Goal: Task Accomplishment & Management: Manage account settings

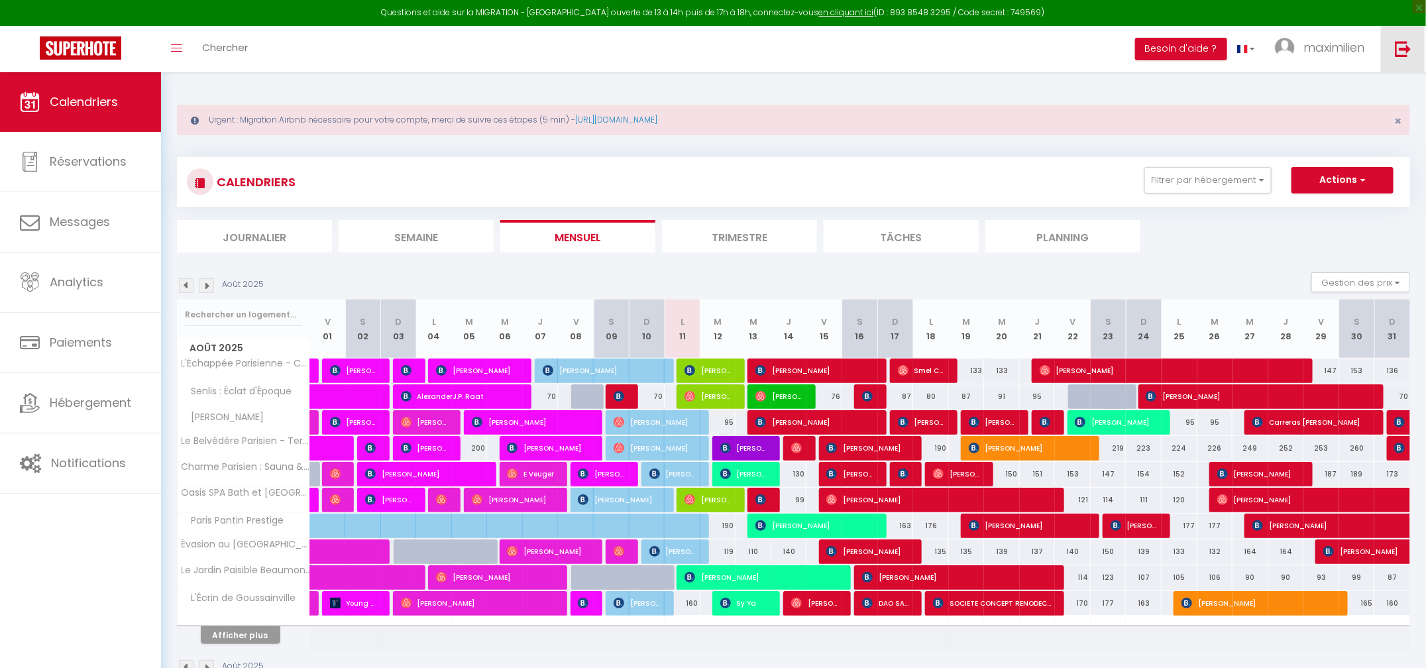
click at [1407, 54] on img at bounding box center [1403, 48] width 17 height 17
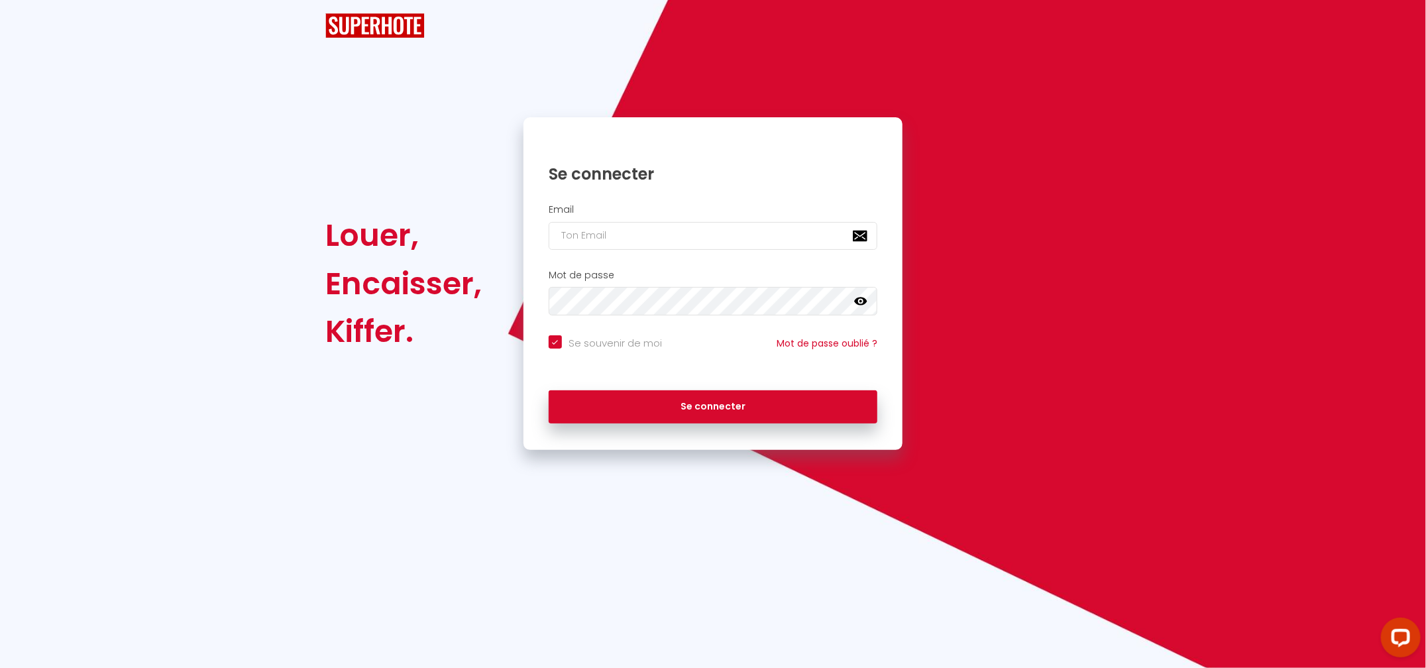
checkbox input "true"
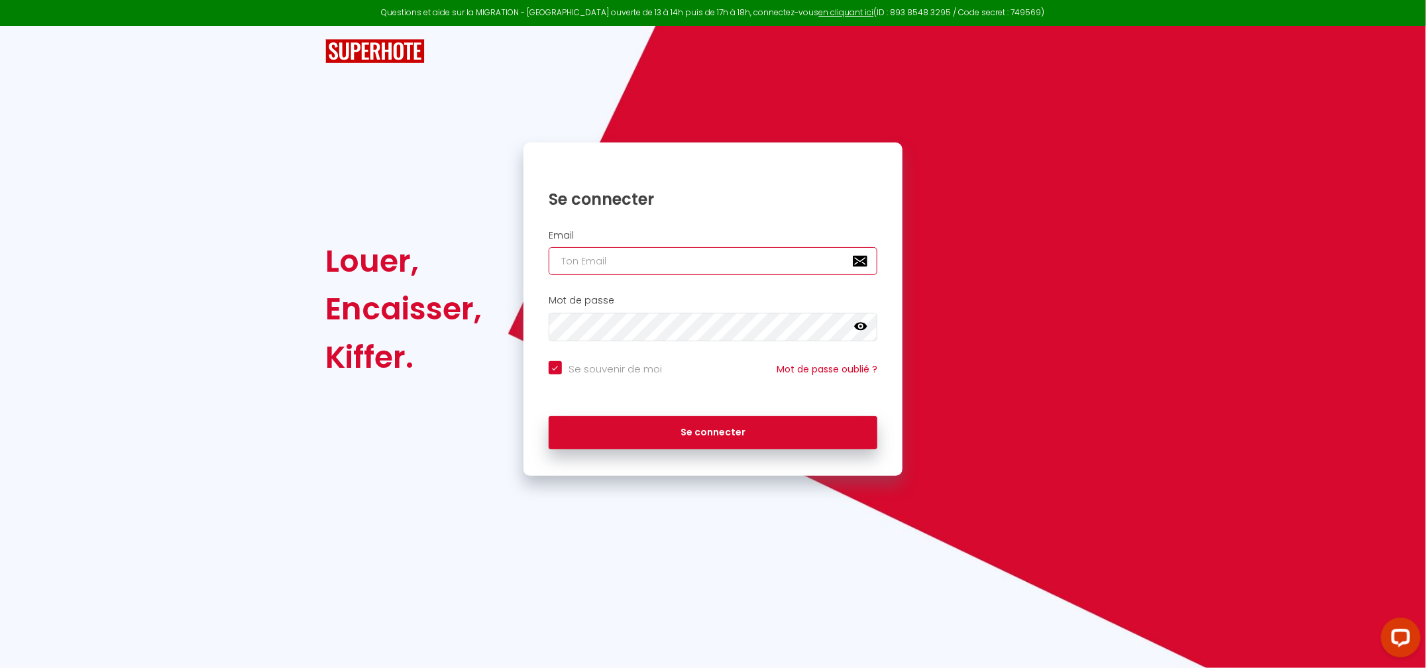
type input "[EMAIL_ADDRESS][DOMAIN_NAME]"
checkbox input "true"
